Goal: Task Accomplishment & Management: Manage account settings

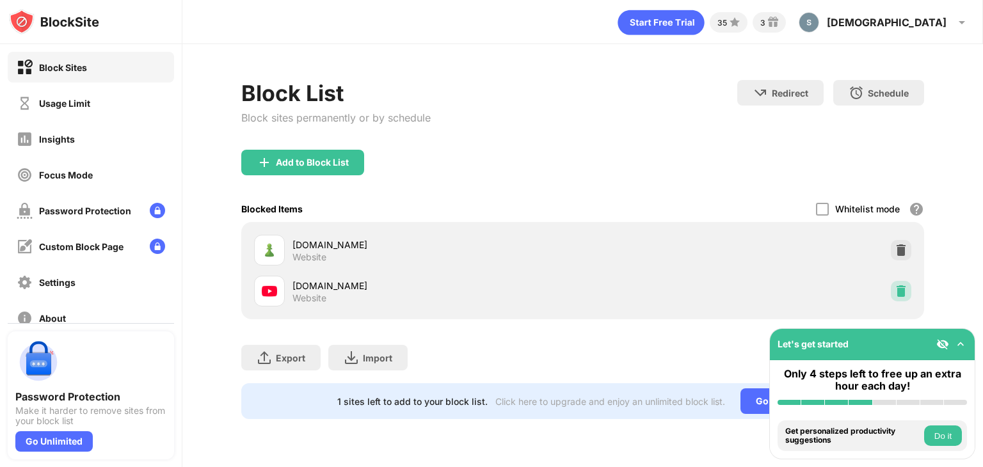
click at [906, 289] on img at bounding box center [900, 291] width 13 height 13
